Goal: Check status: Check status

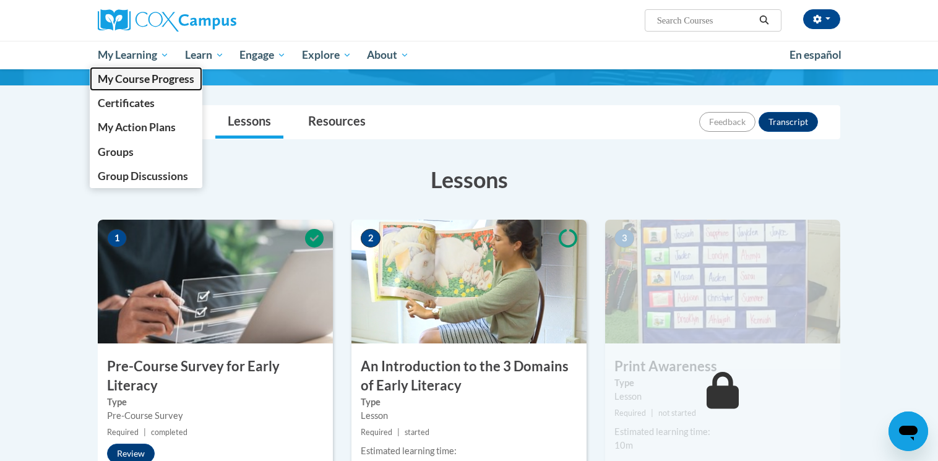
click at [141, 78] on span "My Course Progress" at bounding box center [146, 78] width 97 height 13
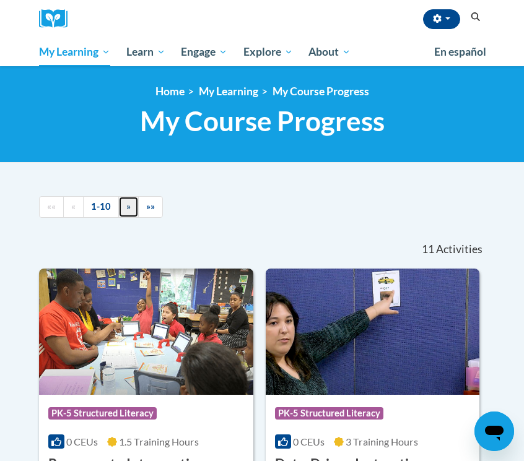
click at [125, 209] on link "»" at bounding box center [128, 207] width 20 height 22
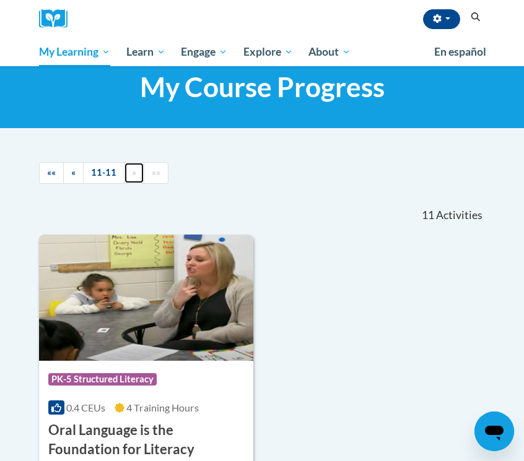
scroll to position [37, 0]
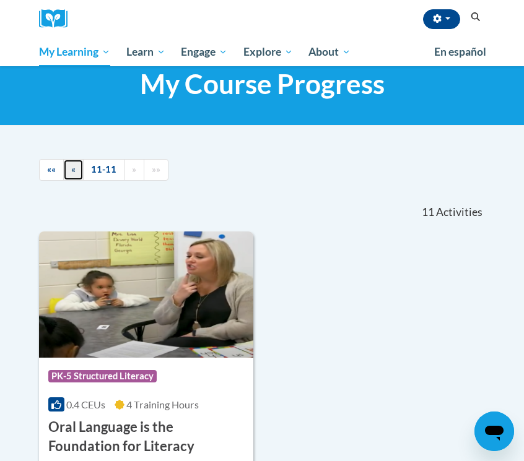
click at [75, 173] on link "«" at bounding box center [73, 170] width 20 height 22
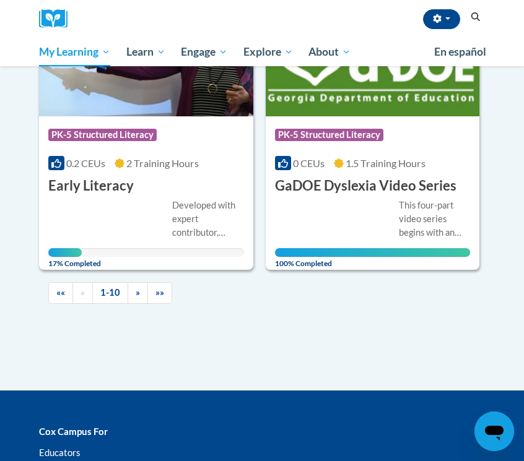
scroll to position [1537, 0]
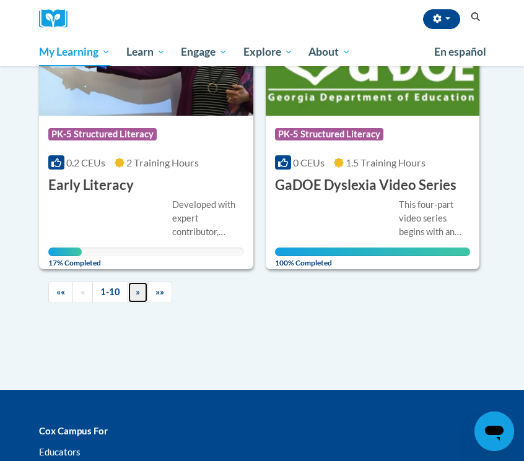
click at [137, 293] on span "»" at bounding box center [138, 292] width 4 height 11
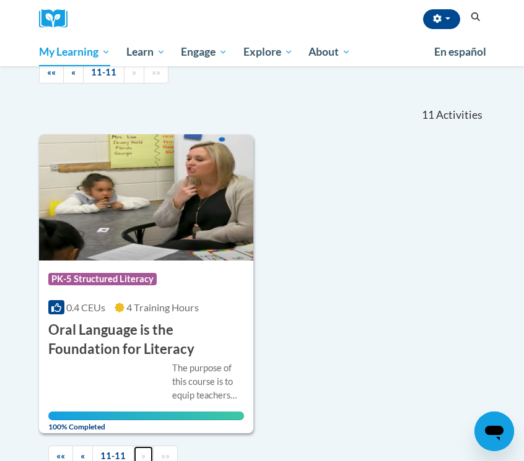
scroll to position [110, 0]
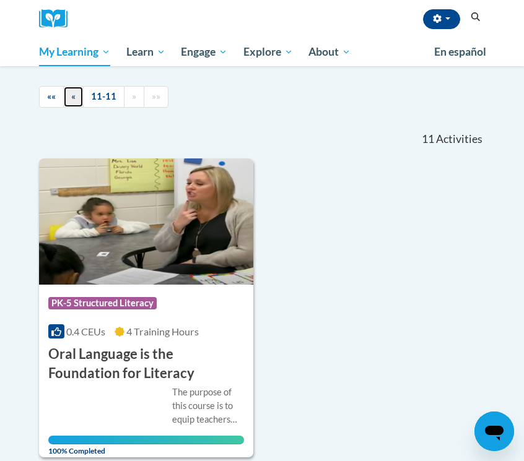
drag, startPoint x: 125, startPoint y: 209, endPoint x: 76, endPoint y: 98, distance: 121.1
click at [76, 98] on link "«" at bounding box center [73, 97] width 20 height 22
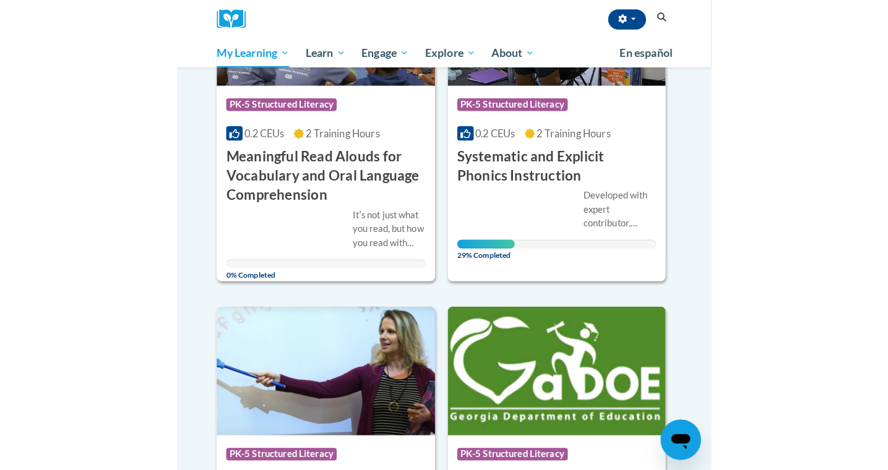
scroll to position [1224, 0]
